Goal: Navigation & Orientation: Find specific page/section

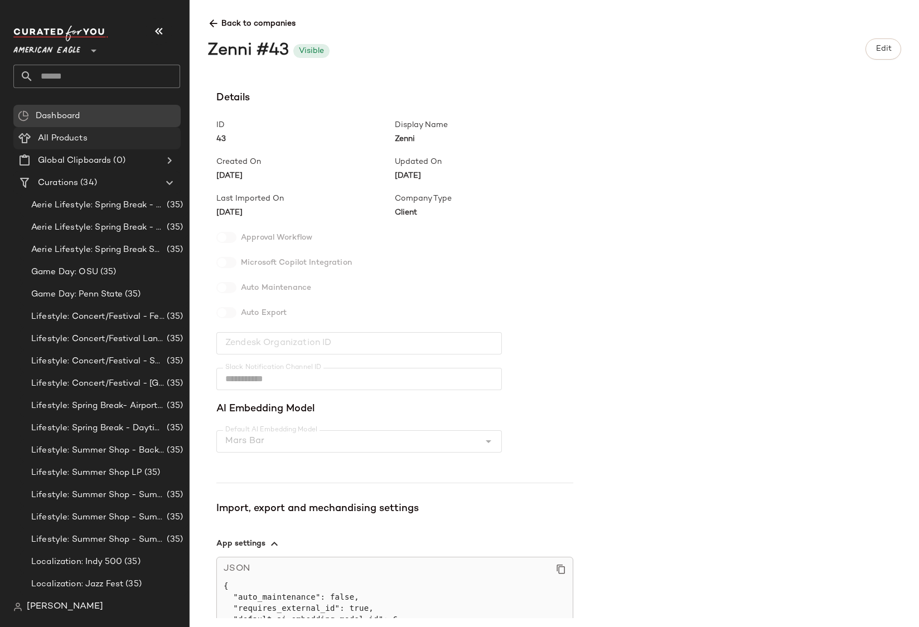
scroll to position [1504, 0]
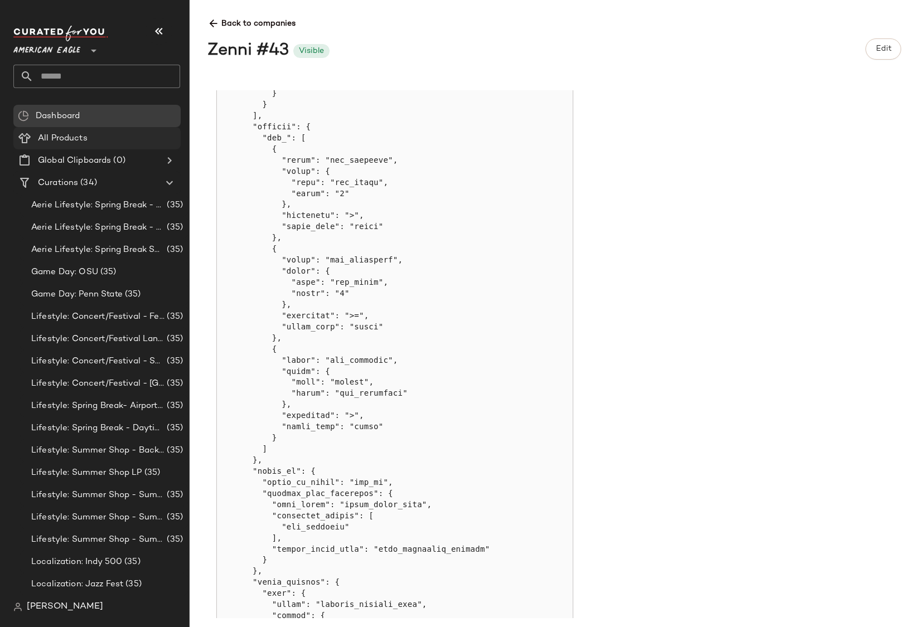
click at [74, 135] on span "All Products" at bounding box center [63, 138] width 50 height 13
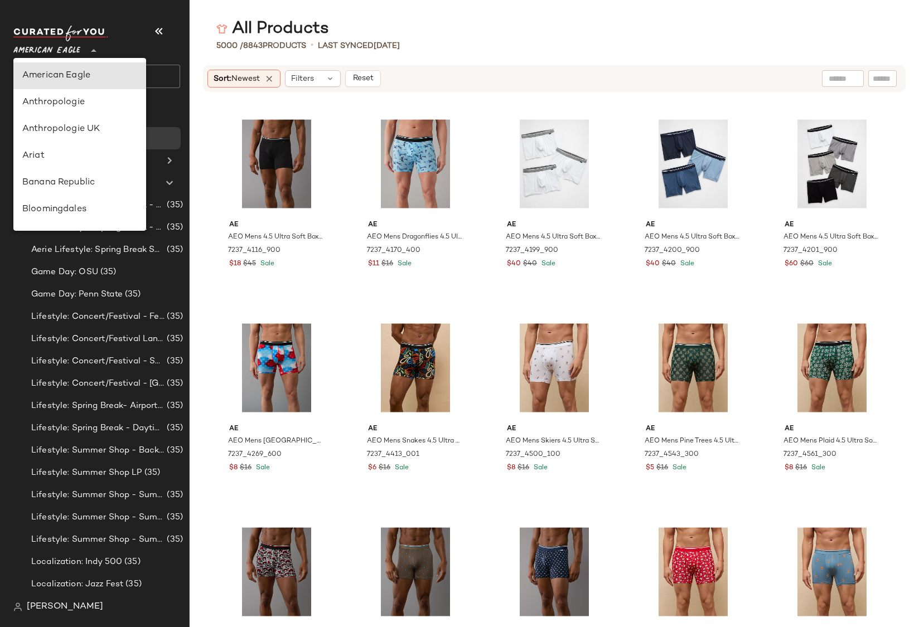
click at [82, 51] on div "American Eagle **" at bounding box center [48, 44] width 71 height 28
click at [82, 182] on div "Banana Republic" at bounding box center [79, 182] width 115 height 13
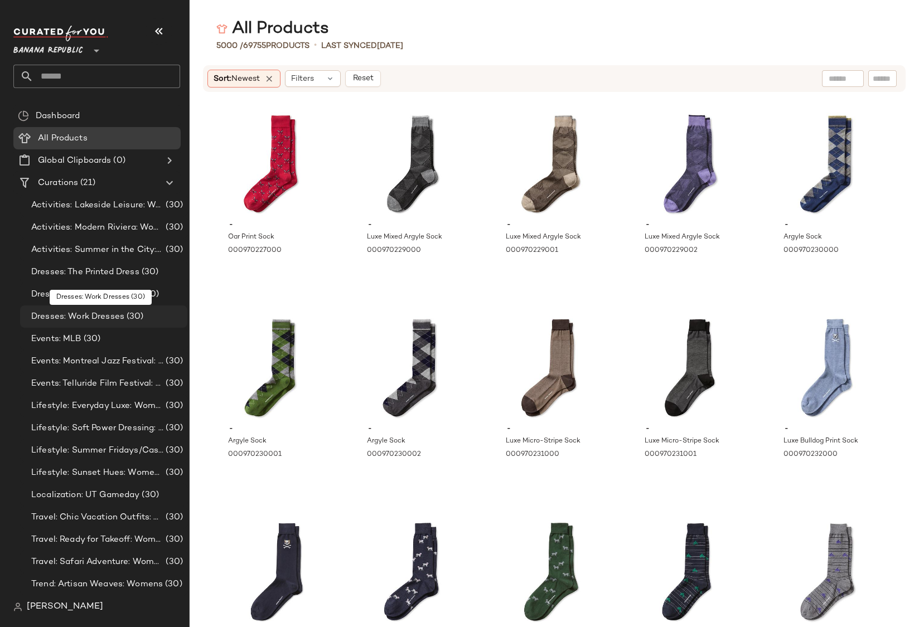
click at [79, 317] on span "Dresses: Work Dresses" at bounding box center [77, 317] width 93 height 13
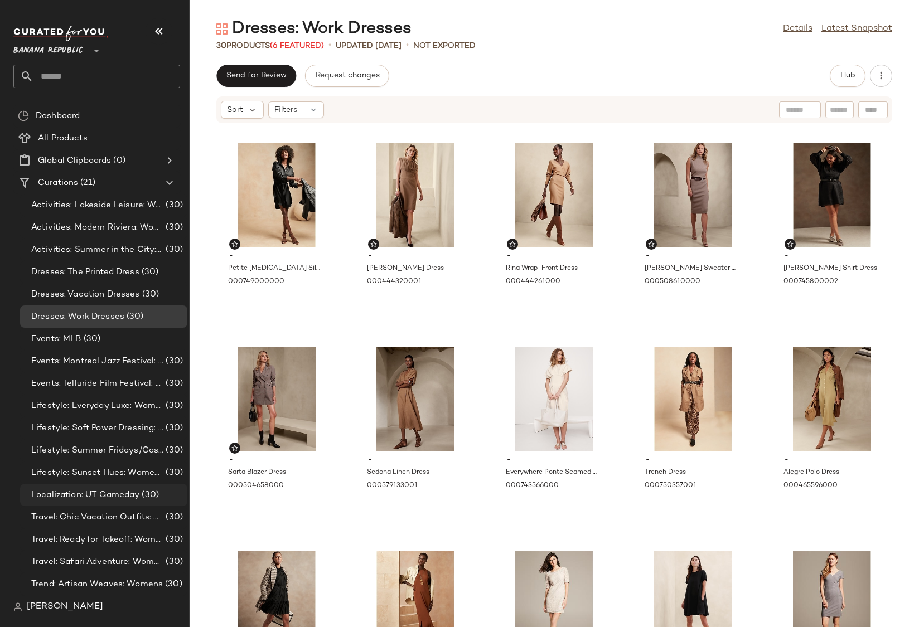
click at [50, 502] on div "Localization: UT Gameday (30)" at bounding box center [103, 495] width 167 height 22
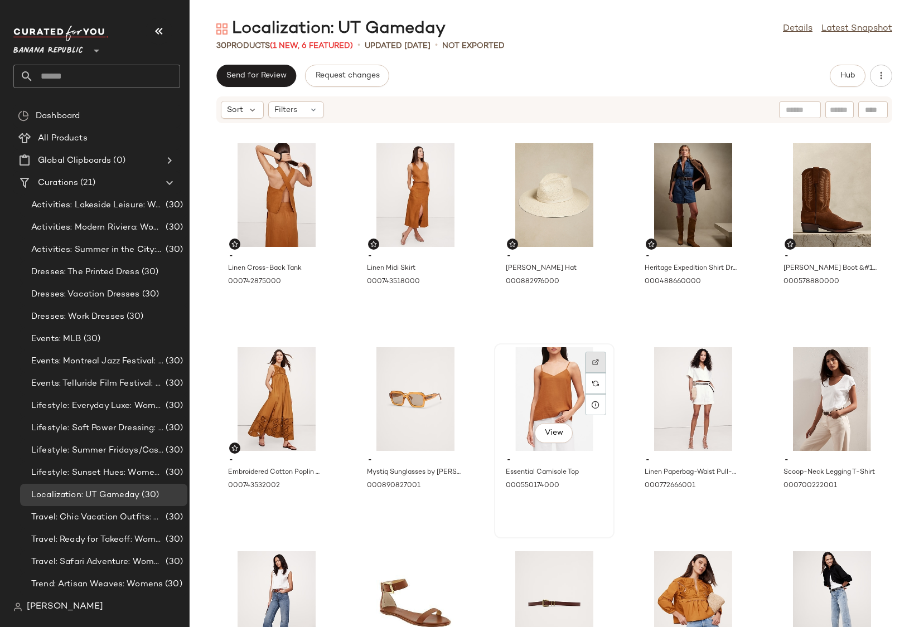
click at [592, 365] on img at bounding box center [595, 362] width 7 height 7
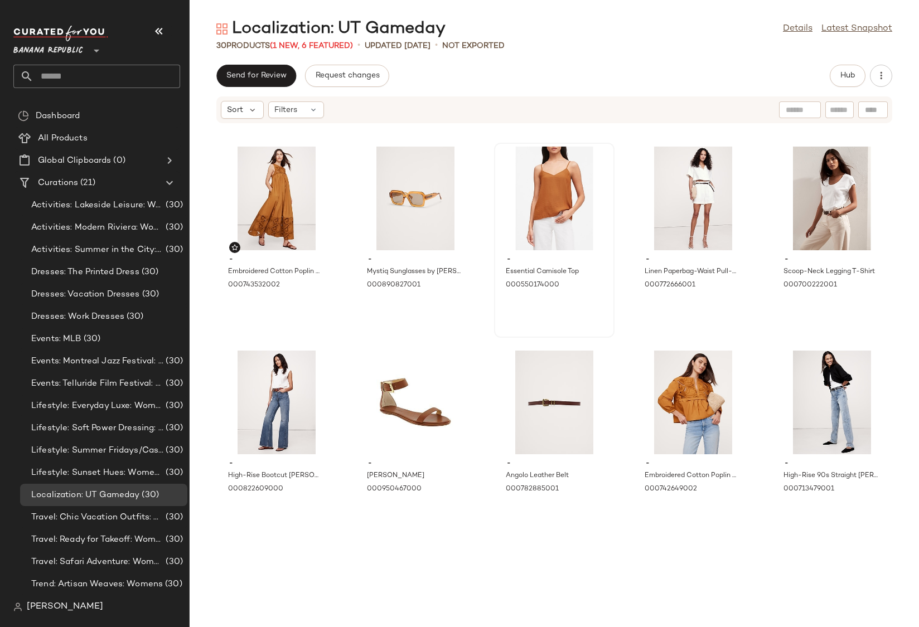
scroll to position [277, 0]
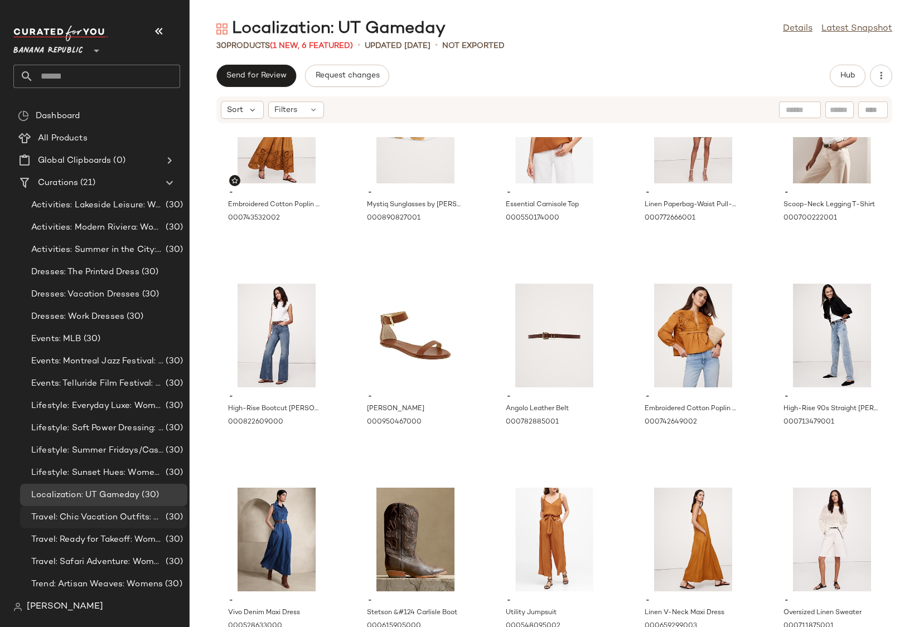
click at [104, 512] on span "Travel: Chic Vacation Outfits: Womens" at bounding box center [97, 517] width 132 height 13
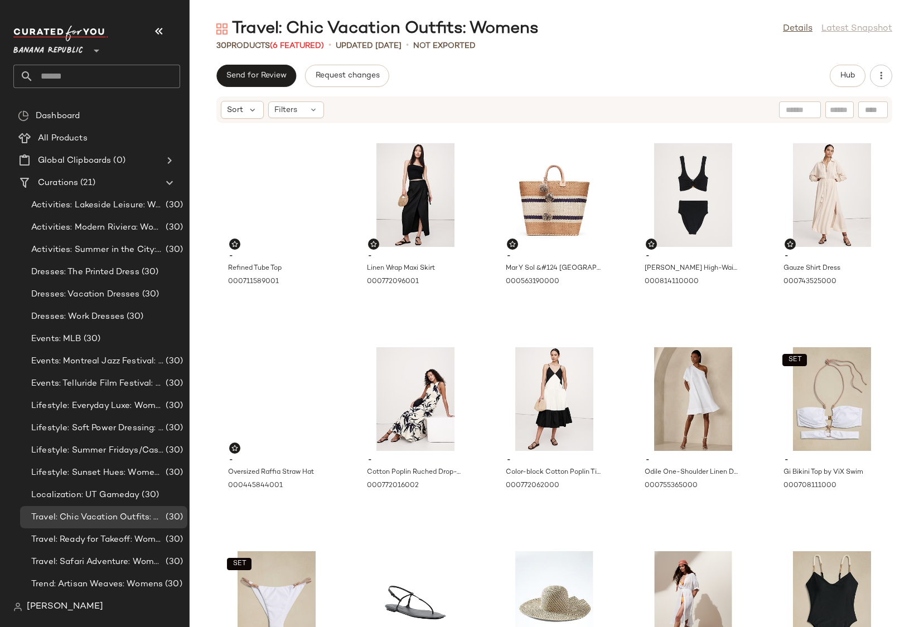
click at [59, 45] on span "Banana Republic" at bounding box center [48, 48] width 70 height 20
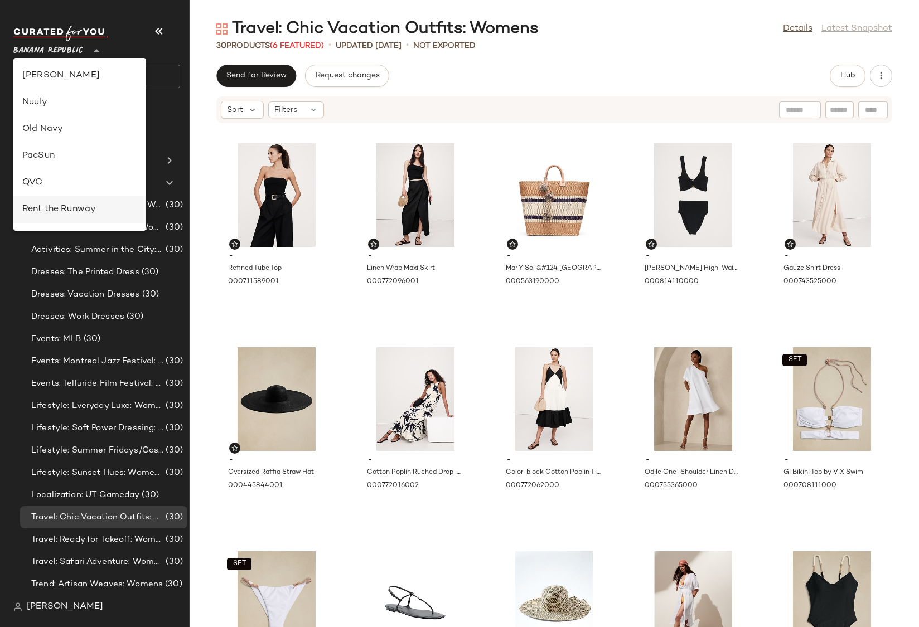
scroll to position [508, 0]
click at [70, 107] on div "Revolve" at bounding box center [79, 102] width 115 height 13
type input "**"
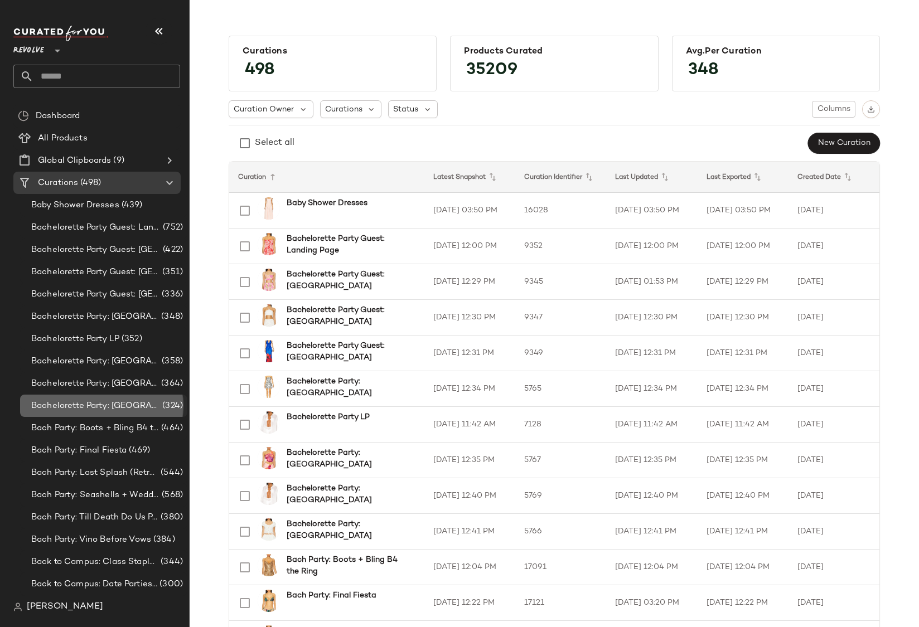
click at [104, 416] on div "Bachelorette Party: [GEOGRAPHIC_DATA] (324)" at bounding box center [103, 406] width 167 height 22
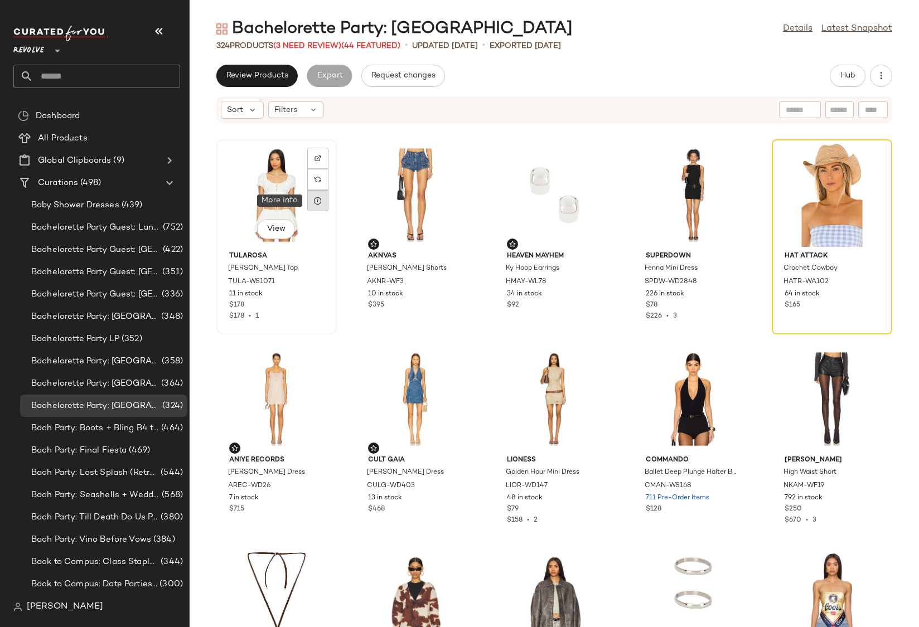
click at [315, 201] on icon at bounding box center [317, 200] width 9 height 9
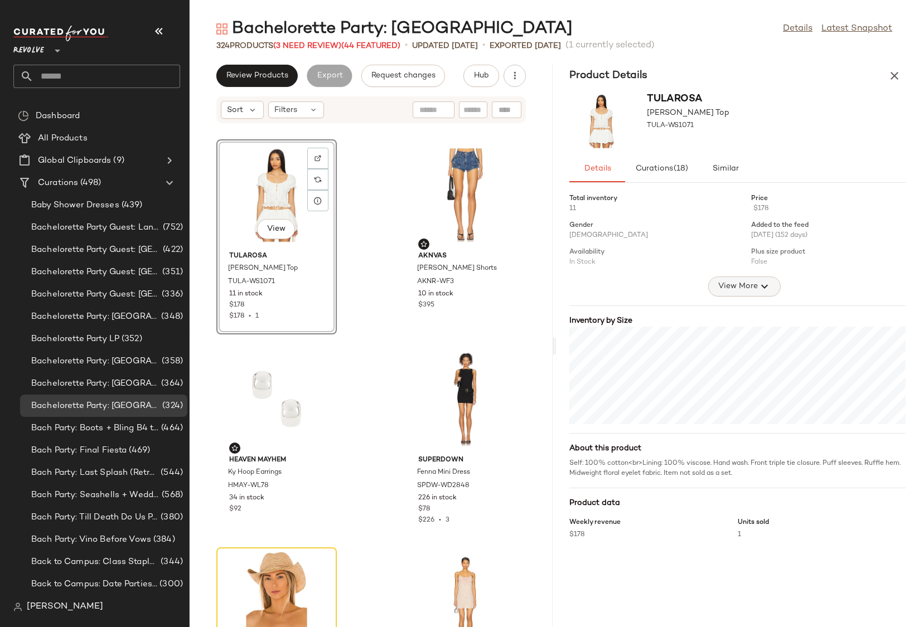
click at [756, 282] on span "View More" at bounding box center [737, 286] width 40 height 13
